Goal: Task Accomplishment & Management: Manage account settings

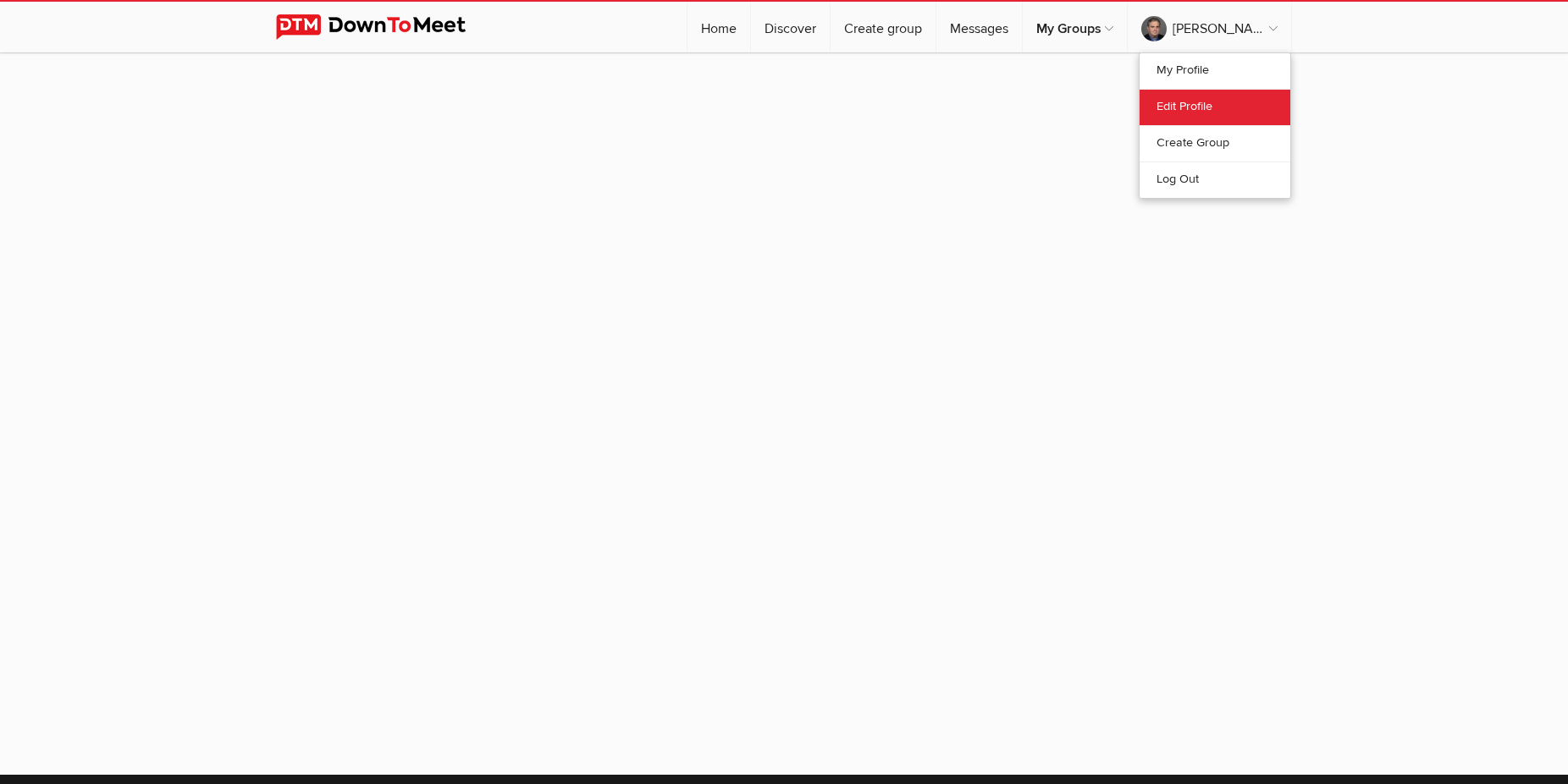
click at [1182, 108] on link "Edit Profile" at bounding box center [1215, 107] width 151 height 36
select select "[GEOGRAPHIC_DATA]"
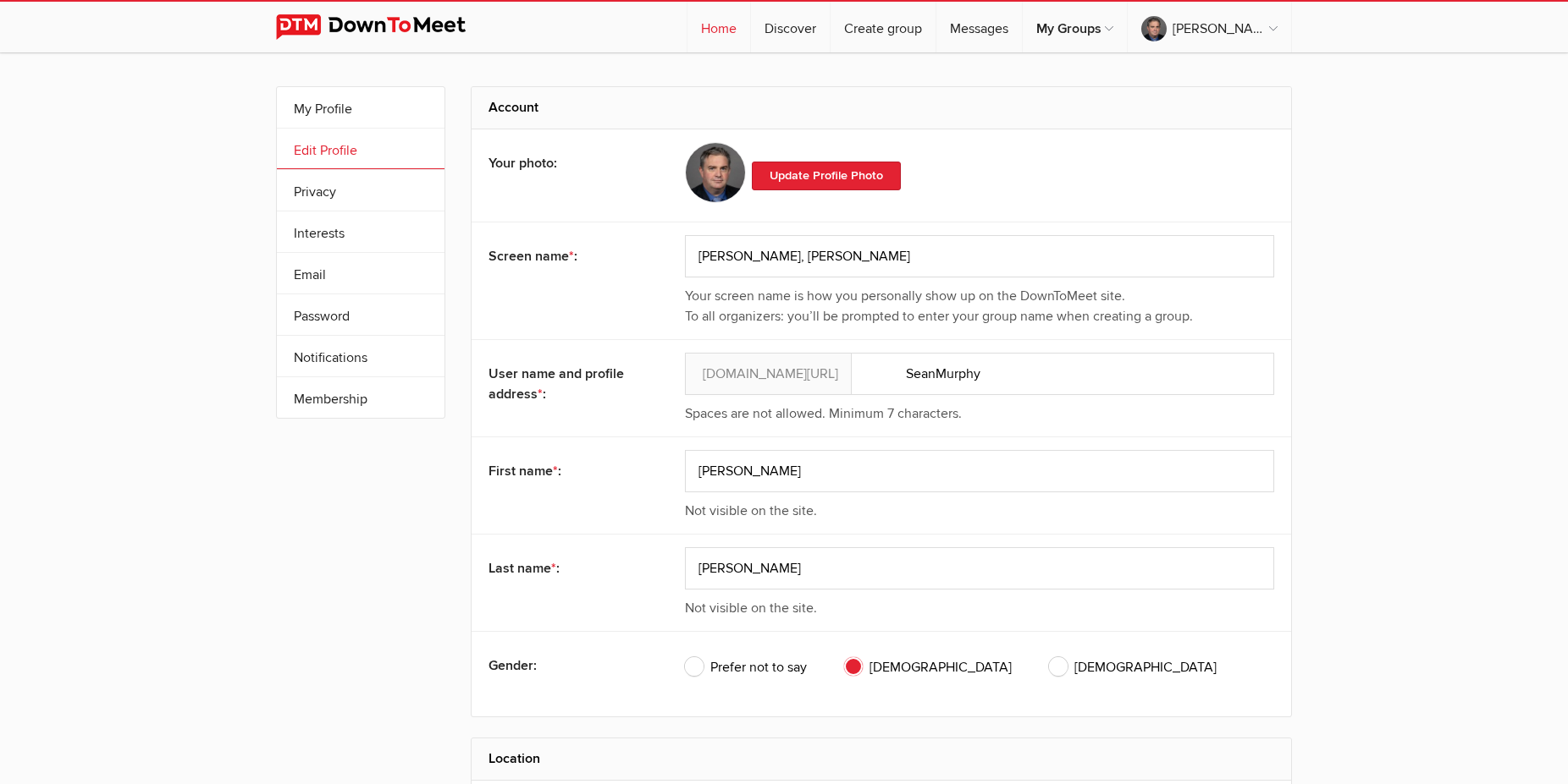
click at [712, 30] on link "Home" at bounding box center [719, 27] width 63 height 51
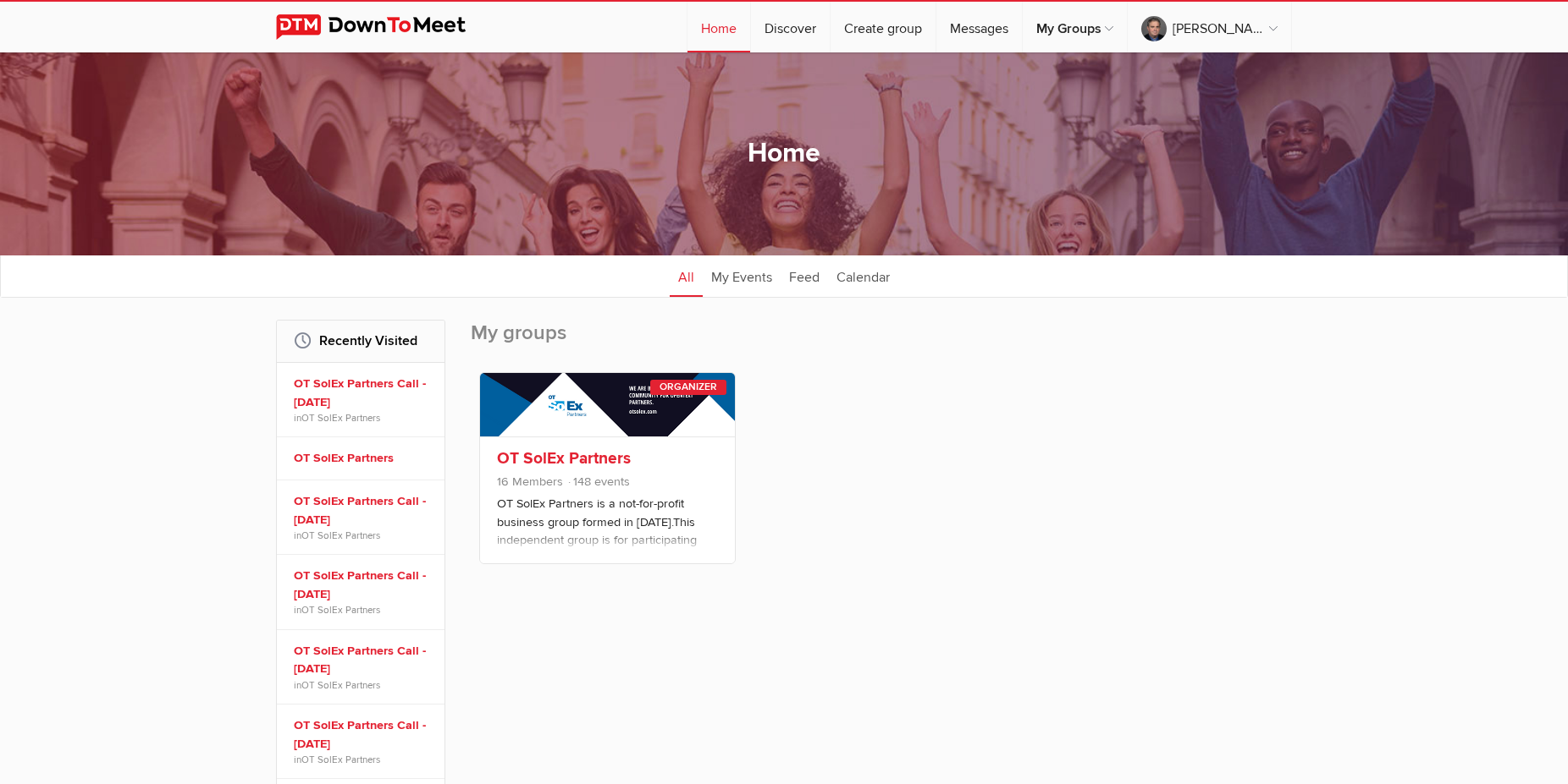
click at [570, 452] on link "OT SolEx Partners" at bounding box center [564, 459] width 134 height 20
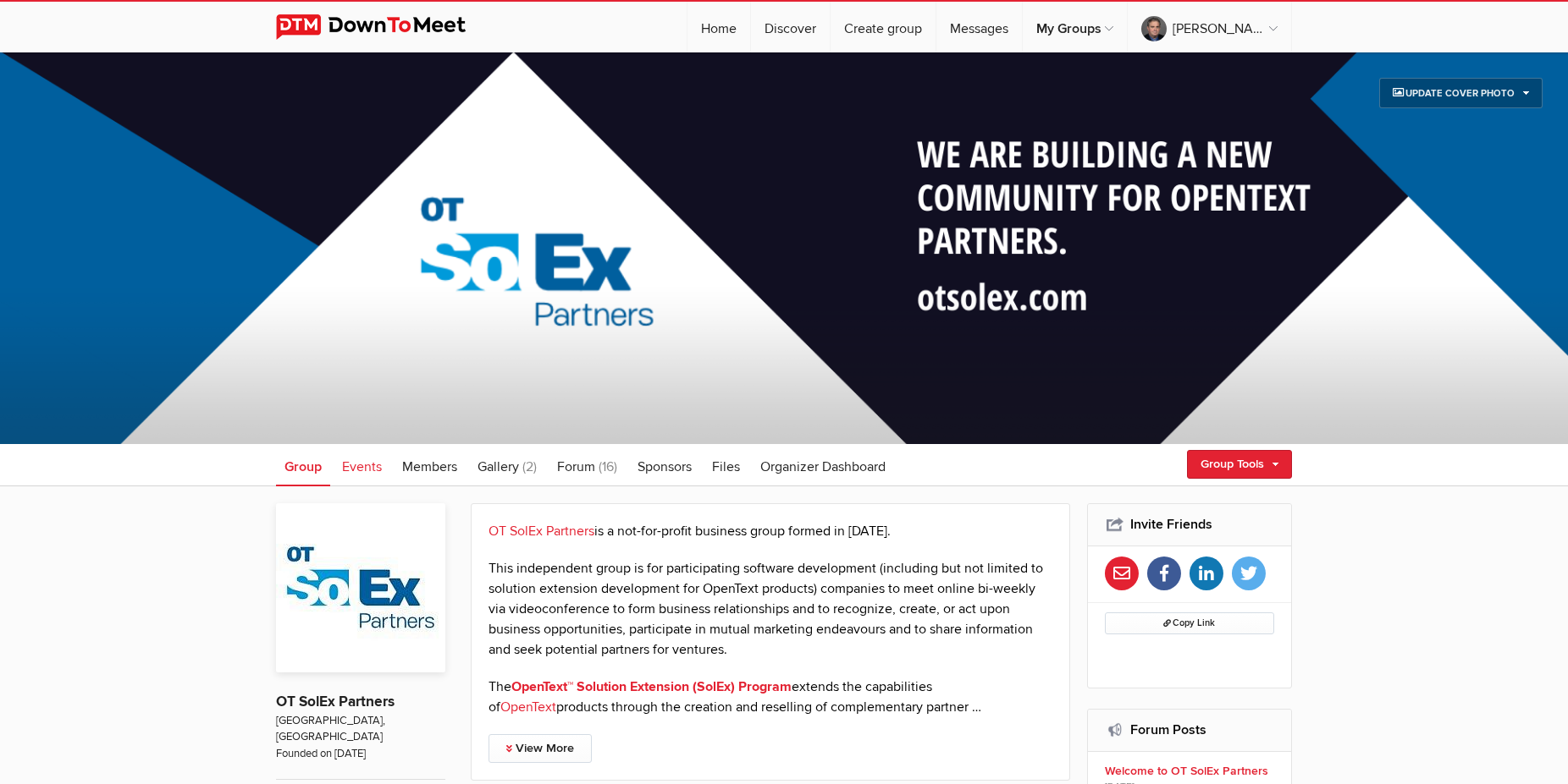
click at [360, 470] on span "Events" at bounding box center [361, 467] width 40 height 17
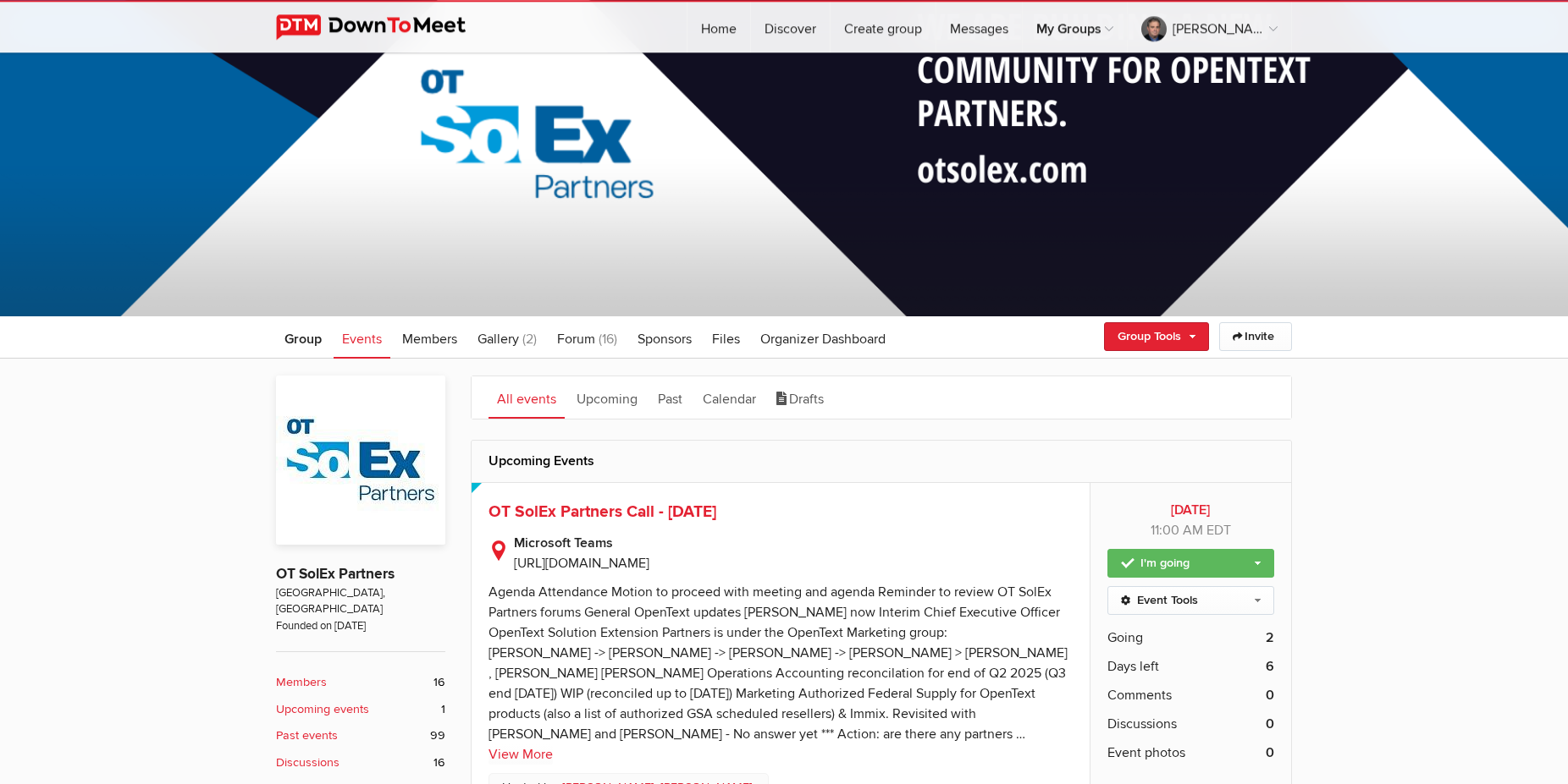
scroll to position [173, 0]
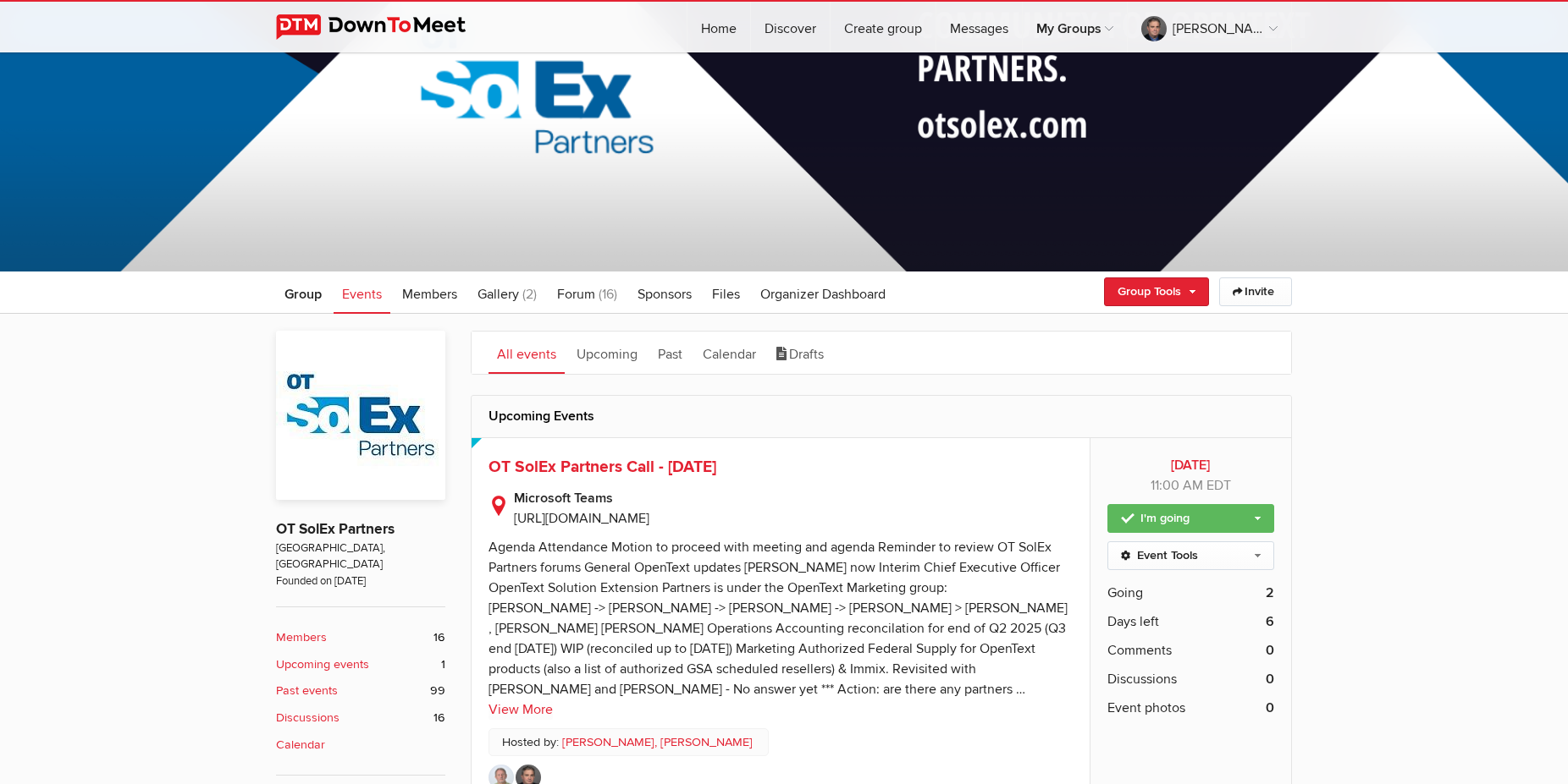
click at [566, 457] on h2 "Limited visibility event Event is listed, but non-members won't see details of …" at bounding box center [780, 467] width 584 height 25
click at [597, 462] on span "OT SolEx Partners Call - [DATE]" at bounding box center [602, 467] width 228 height 20
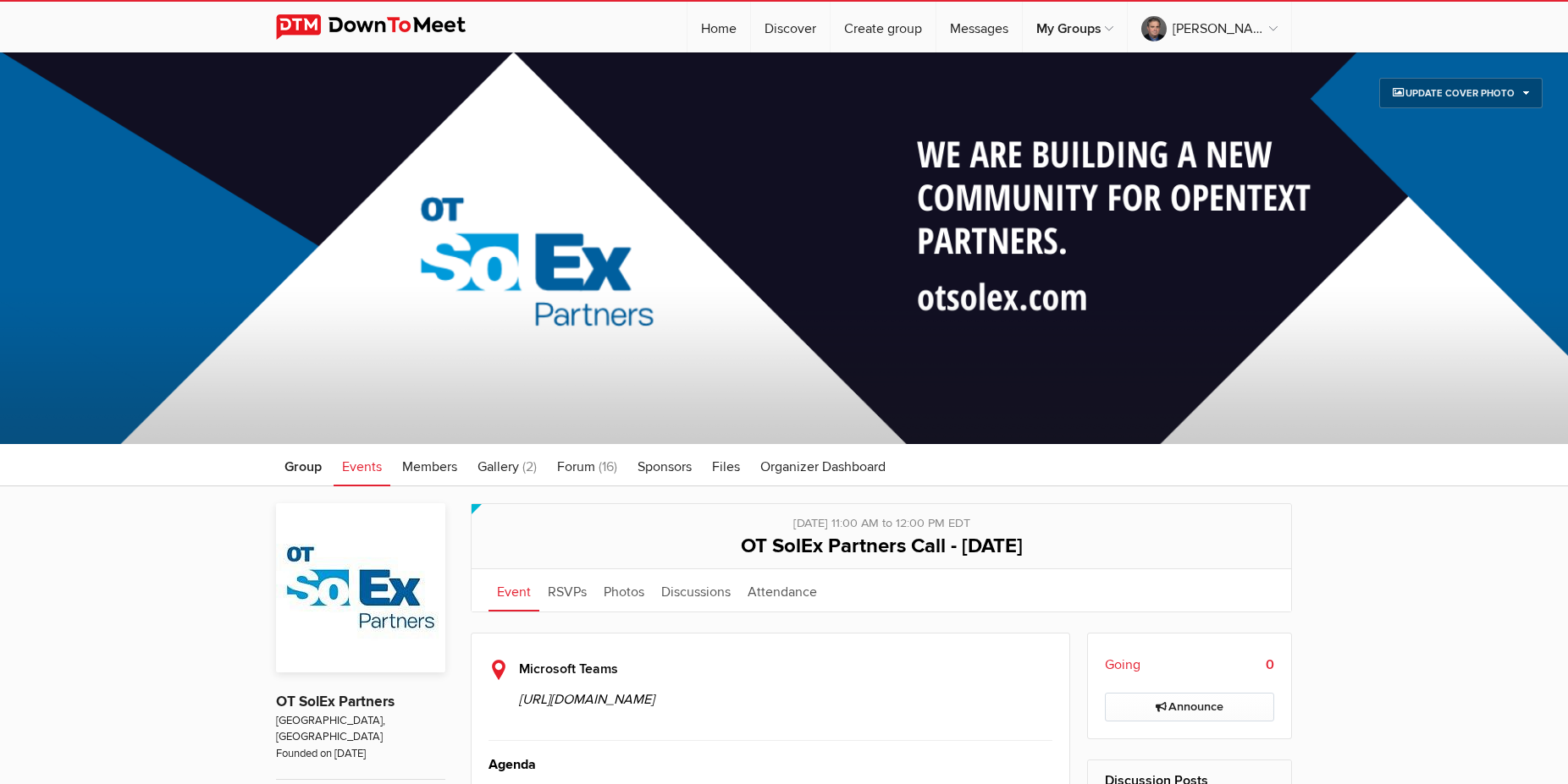
scroll to position [431, 0]
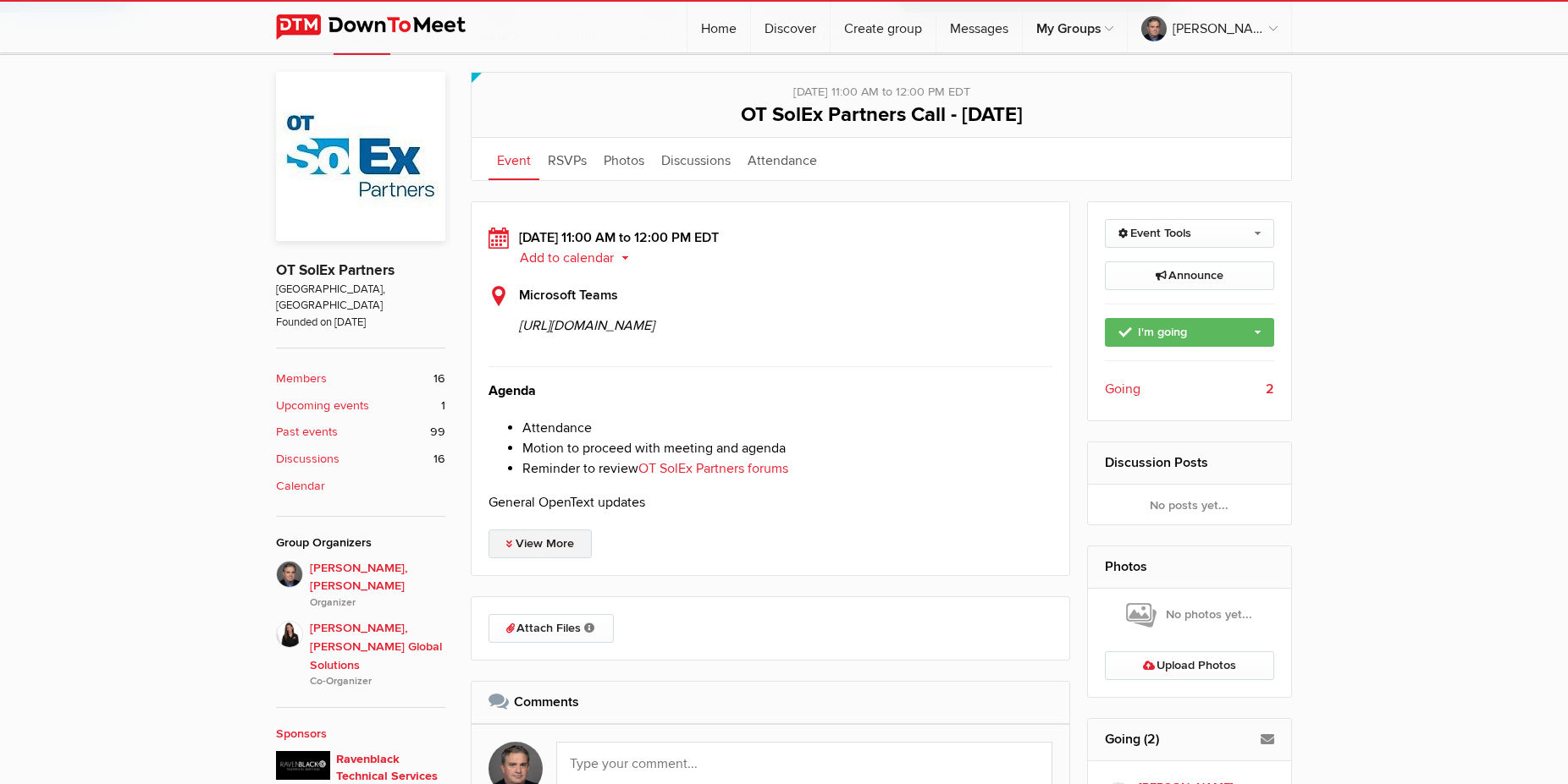
click at [543, 559] on link "View More" at bounding box center [540, 544] width 103 height 29
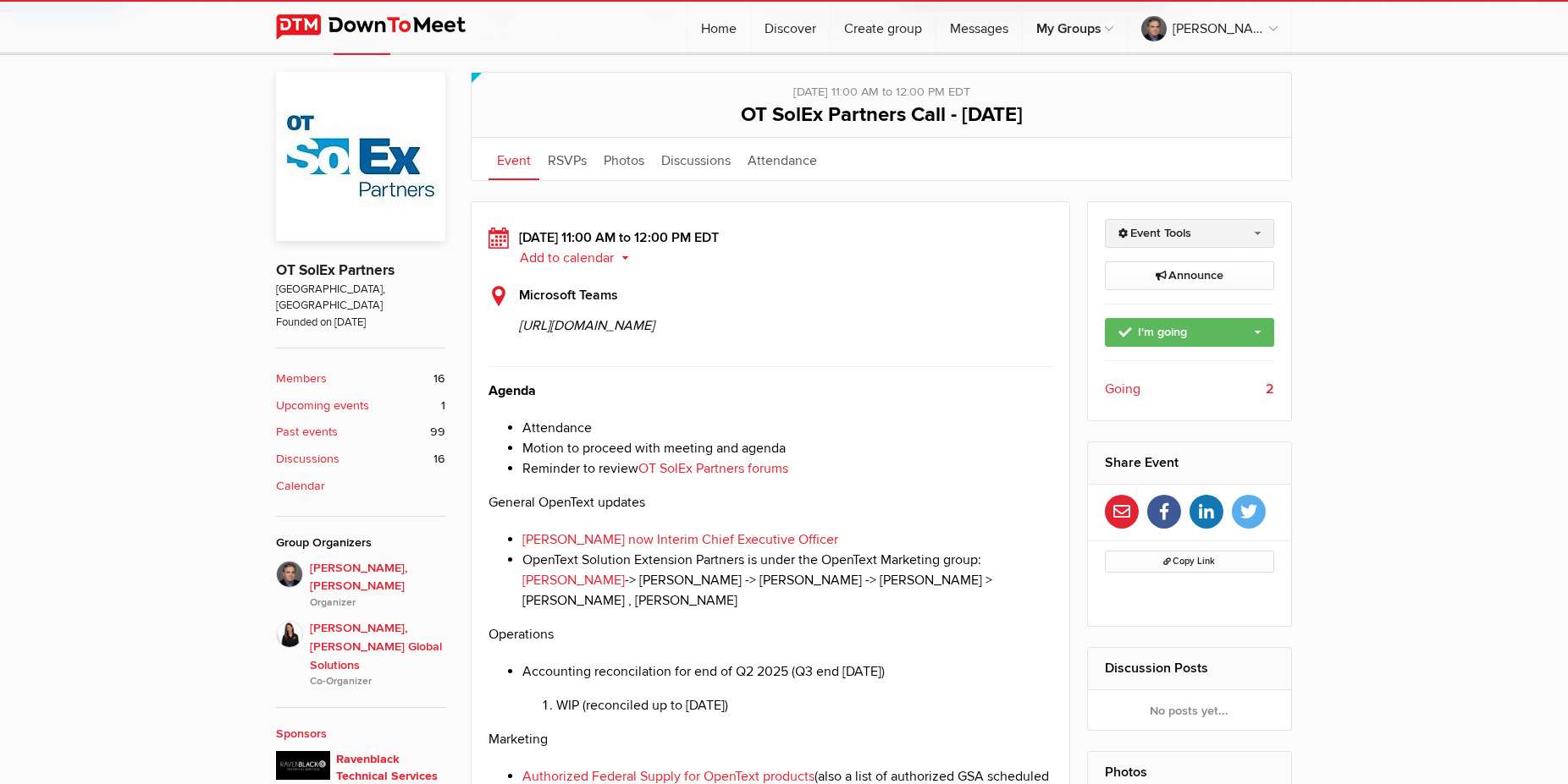
click at [1247, 224] on link "Event Tools" at bounding box center [1190, 234] width 170 height 29
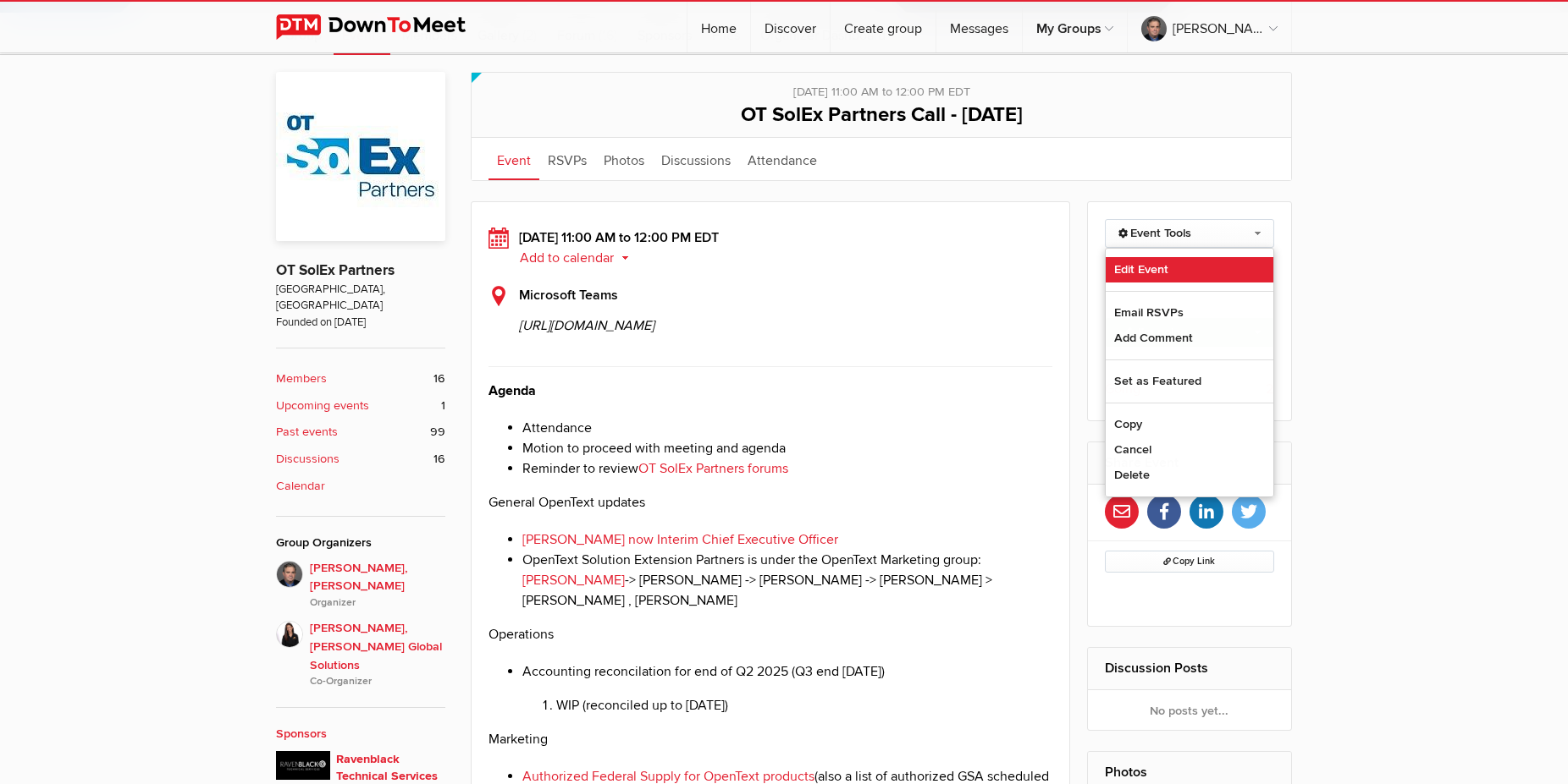
click at [1143, 266] on link "Edit Event" at bounding box center [1190, 270] width 169 height 25
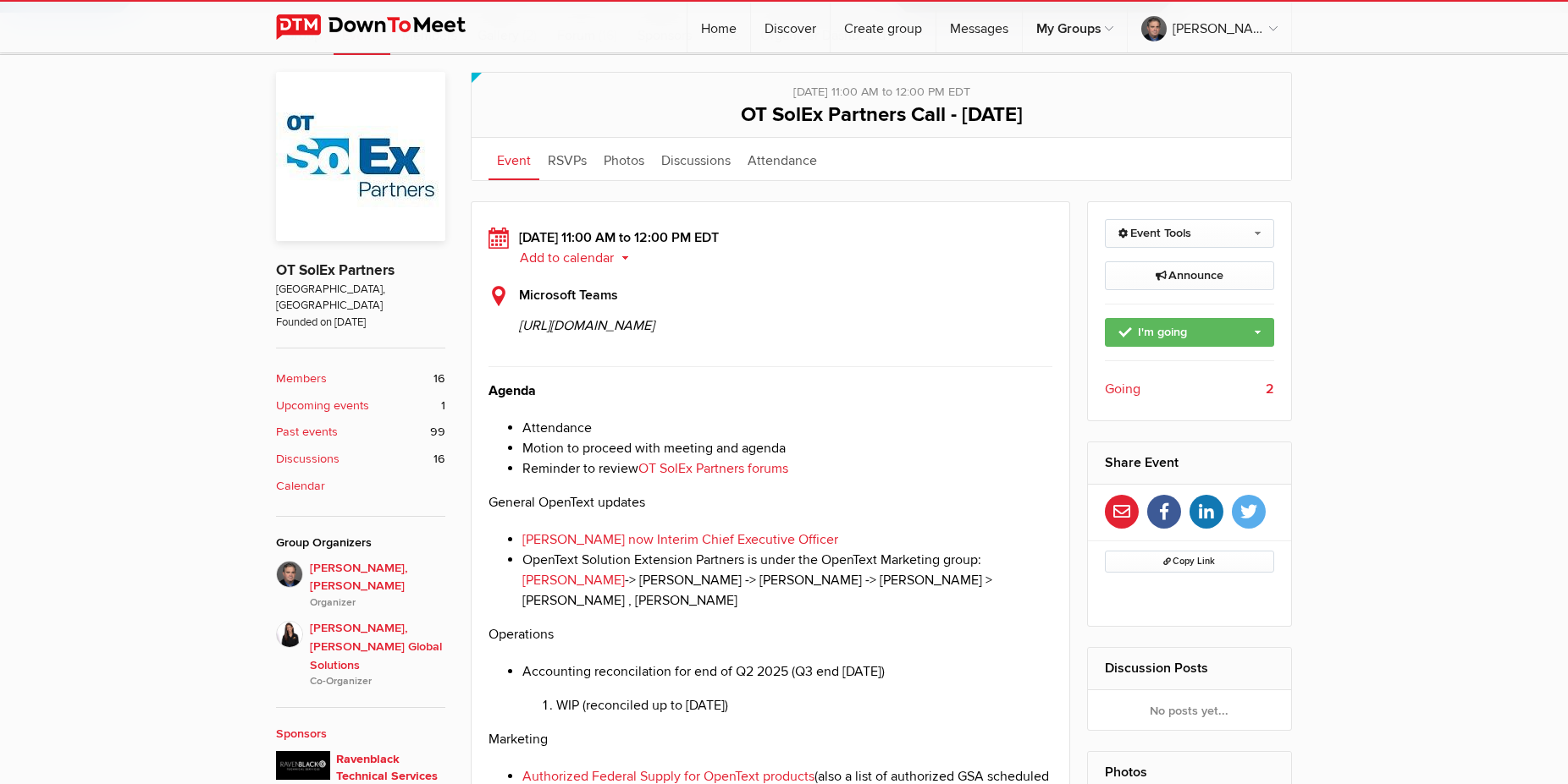
select select "11:00:00"
select select
select select "PM"
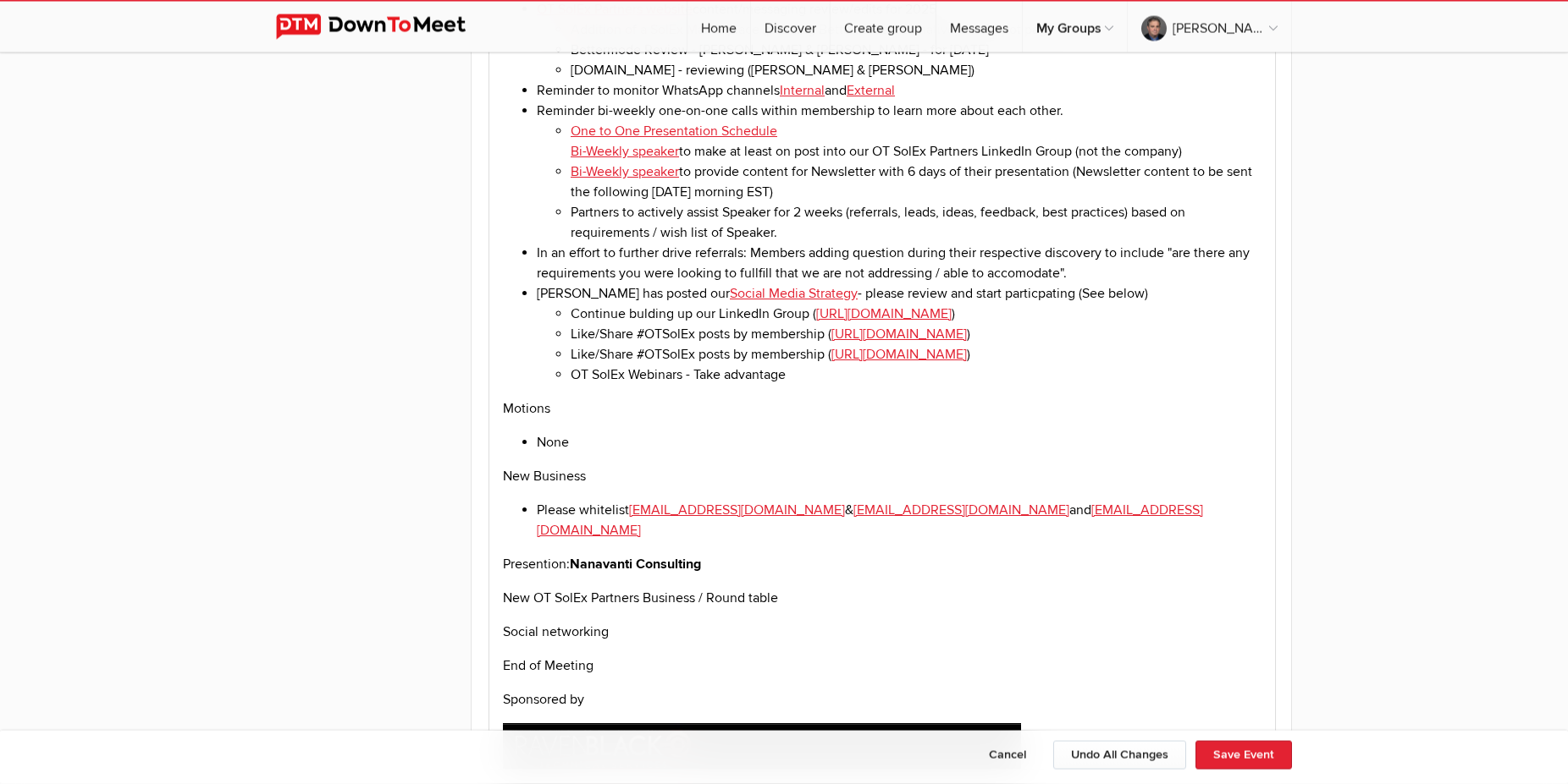
scroll to position [2158, 0]
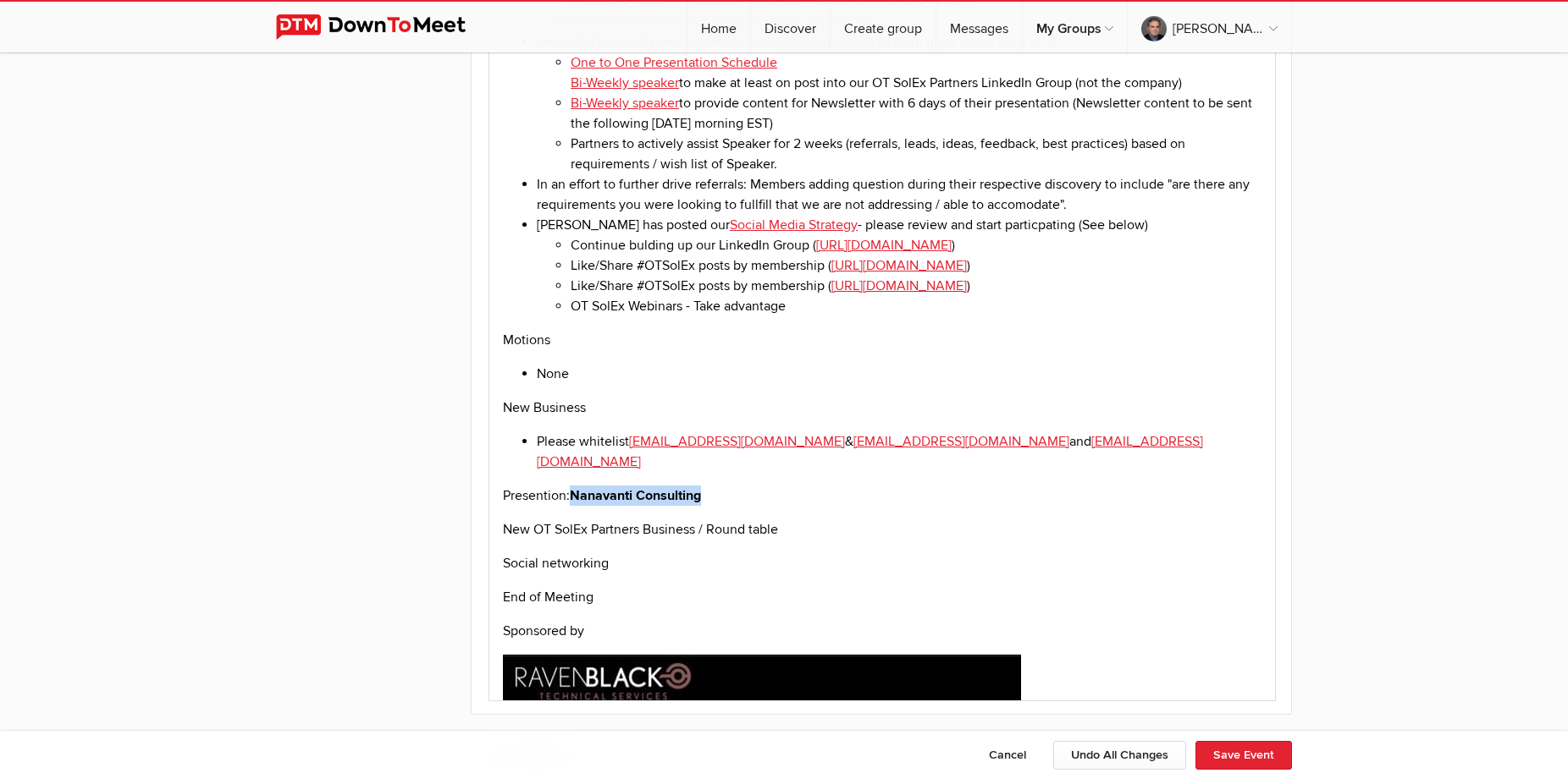
drag, startPoint x: 726, startPoint y: 386, endPoint x: 577, endPoint y: 385, distance: 149.0
click at [577, 486] on p "Presention: Nanavanti Consulting" at bounding box center [882, 496] width 758 height 20
drag, startPoint x: 539, startPoint y: 282, endPoint x: 573, endPoint y: 282, distance: 34.0
click at [573, 364] on li "None" at bounding box center [899, 374] width 725 height 20
click at [844, 364] on li "1 month of [DOMAIN_NAME] @ $229 USD for 1 month, ($2064 USD/year)" at bounding box center [899, 374] width 725 height 20
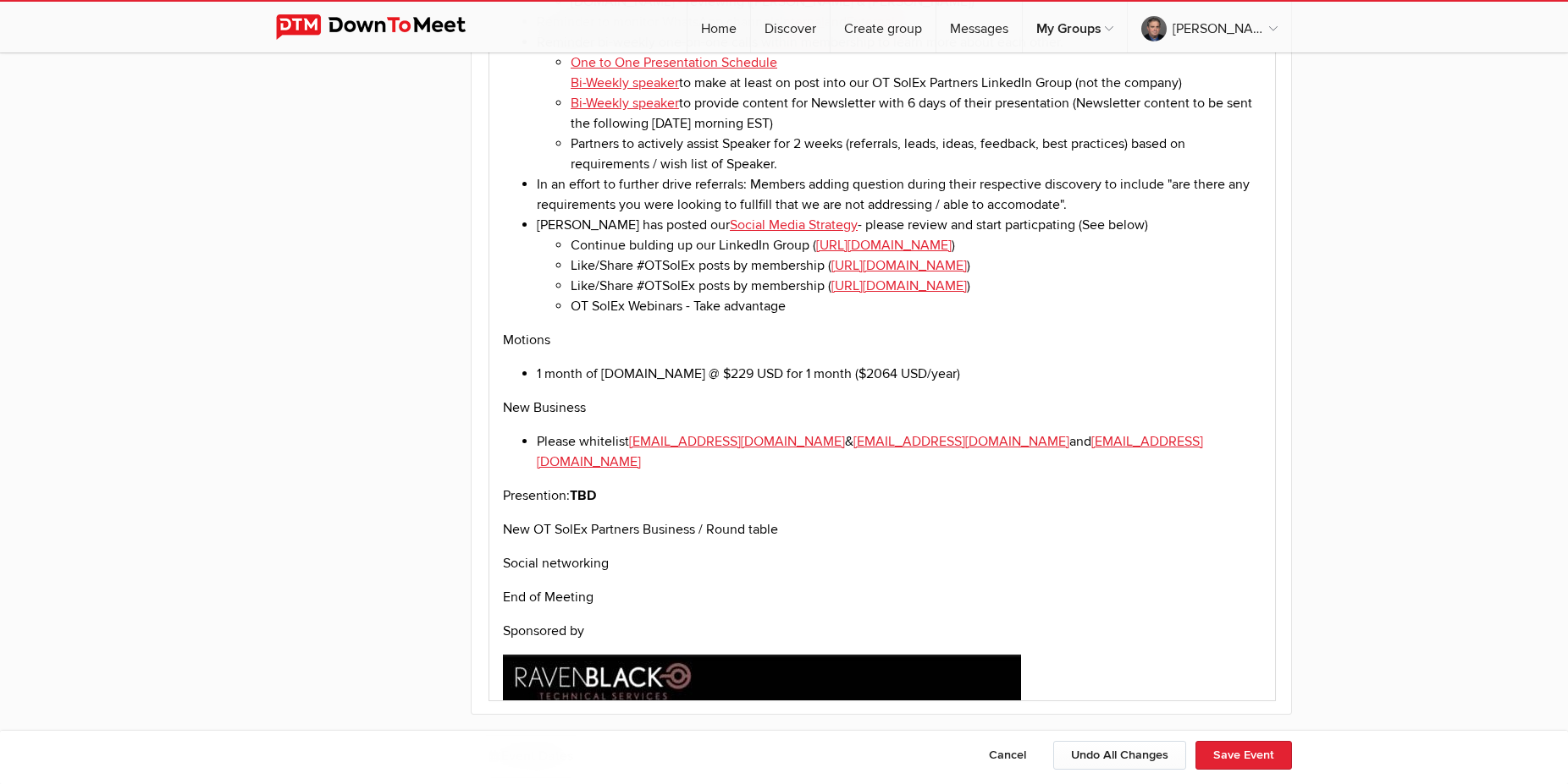
click at [861, 364] on li "1 month of [DOMAIN_NAME] @ $229 USD for 1 month ($2064 USD/year)" at bounding box center [899, 374] width 725 height 20
click at [1246, 748] on button "Save Event" at bounding box center [1244, 756] width 97 height 29
